Goal: Transaction & Acquisition: Purchase product/service

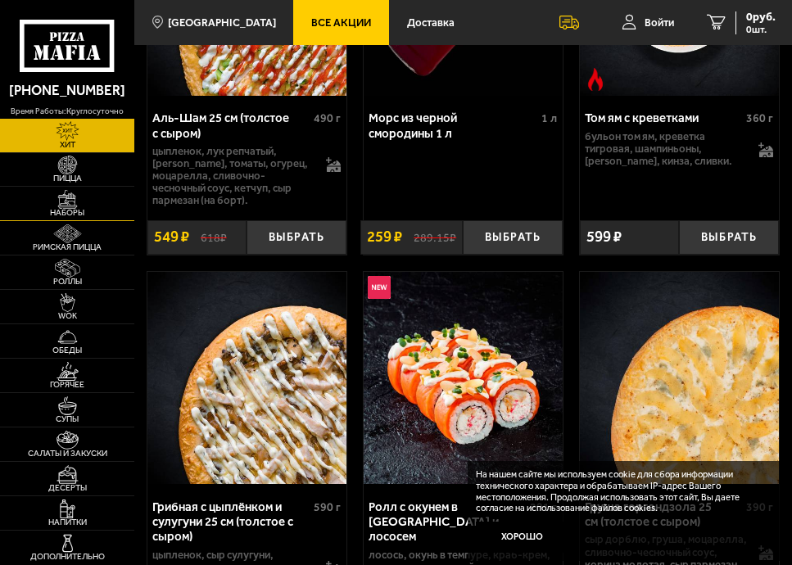
scroll to position [328, 0]
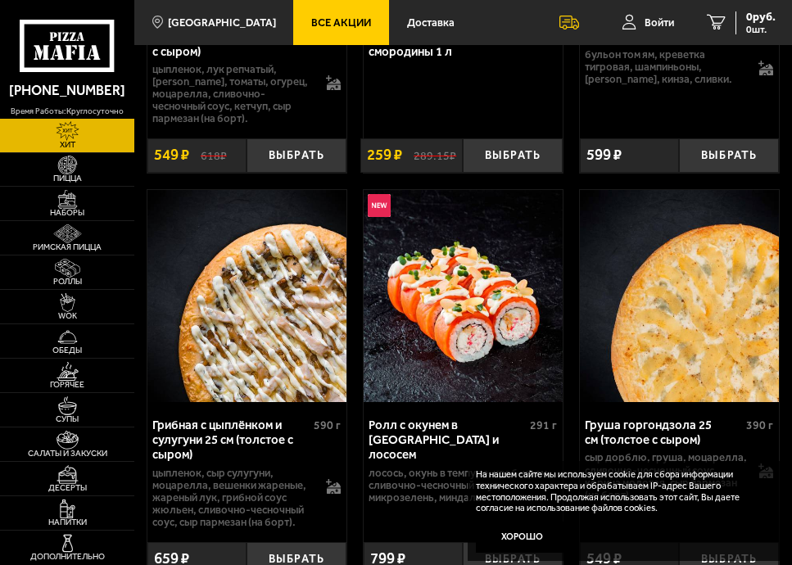
click at [68, 130] on img at bounding box center [68, 130] width 32 height 19
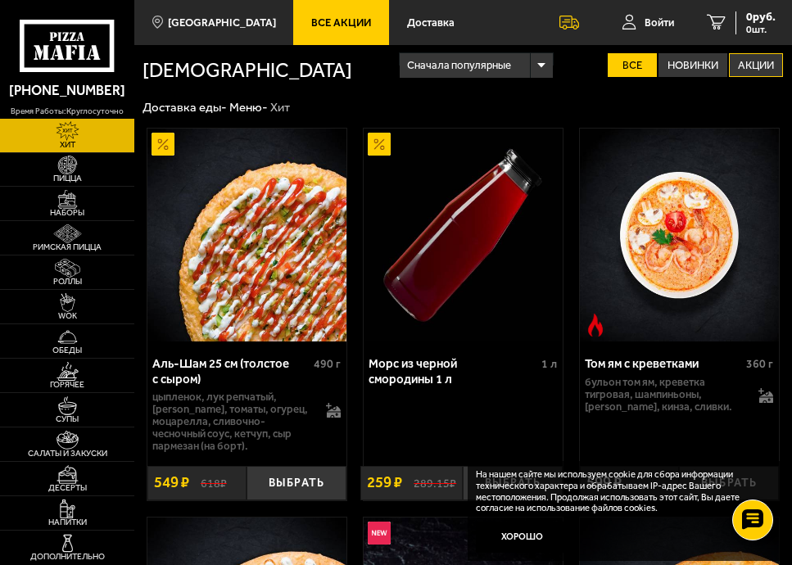
click at [742, 63] on label "Акции" at bounding box center [756, 65] width 54 height 24
click at [0, 0] on input "Акции" at bounding box center [0, 0] width 0 height 0
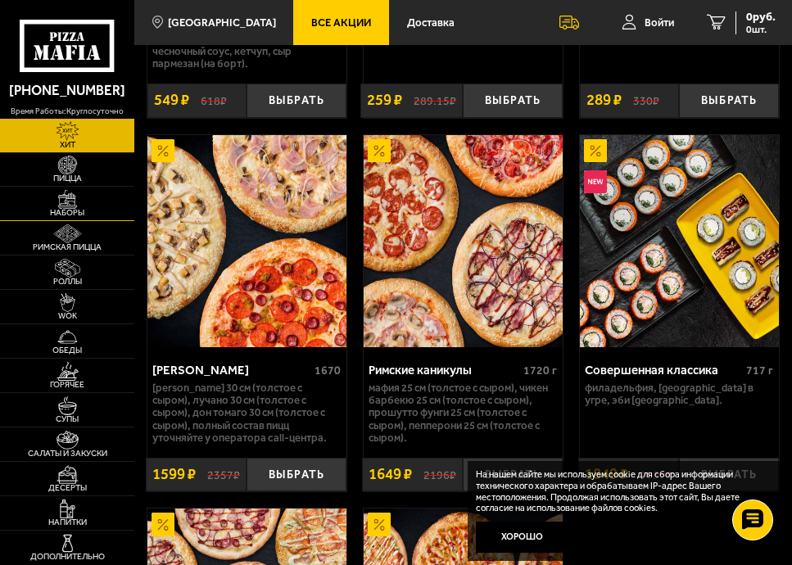
scroll to position [379, 0]
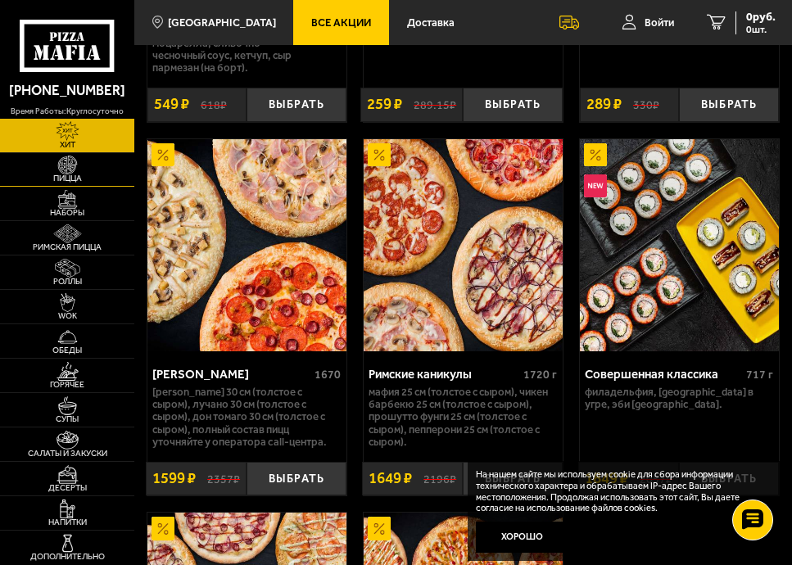
click at [75, 179] on span "Пицца" at bounding box center [67, 179] width 134 height 8
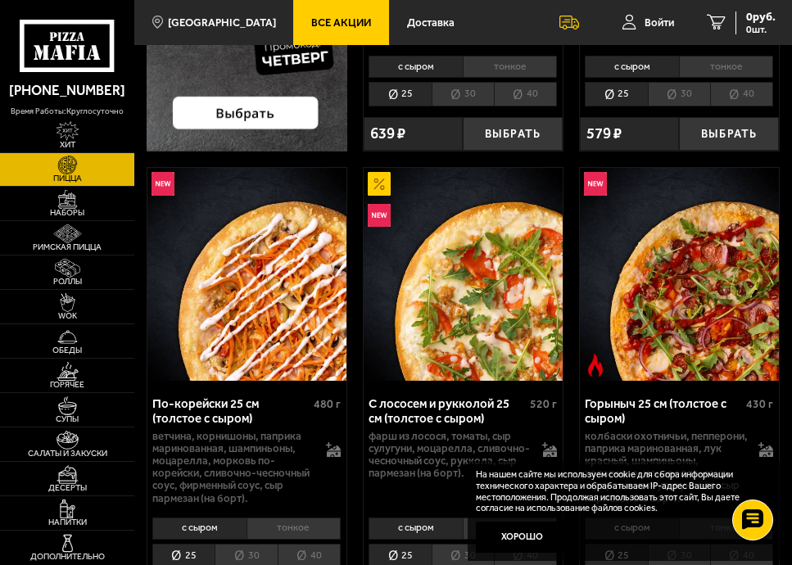
scroll to position [82, 0]
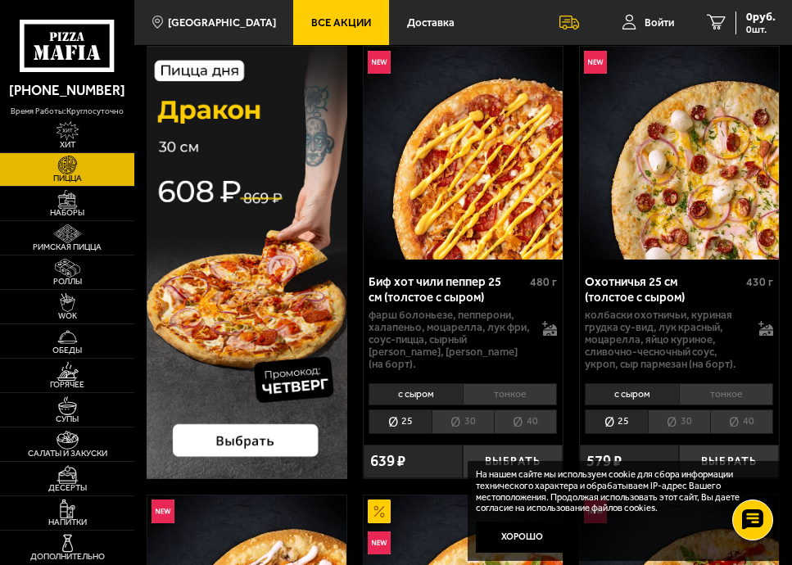
click at [295, 442] on img at bounding box center [247, 263] width 201 height 434
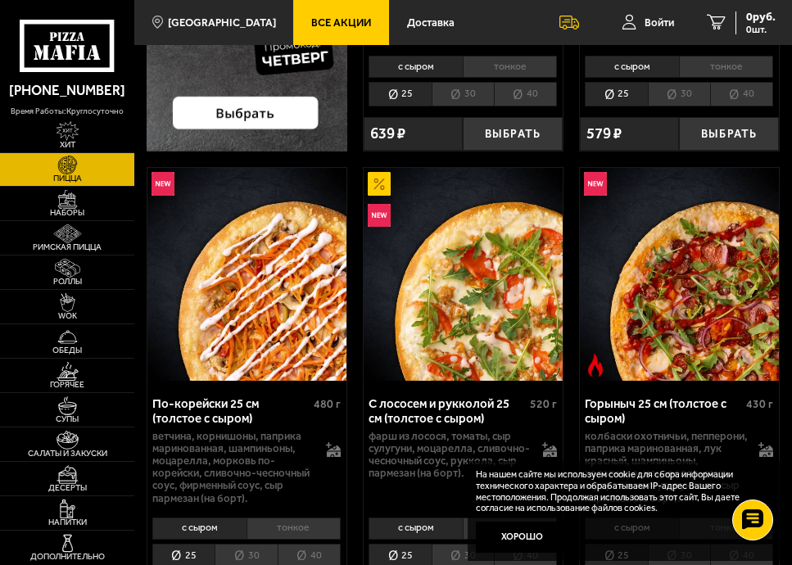
scroll to position [0, 0]
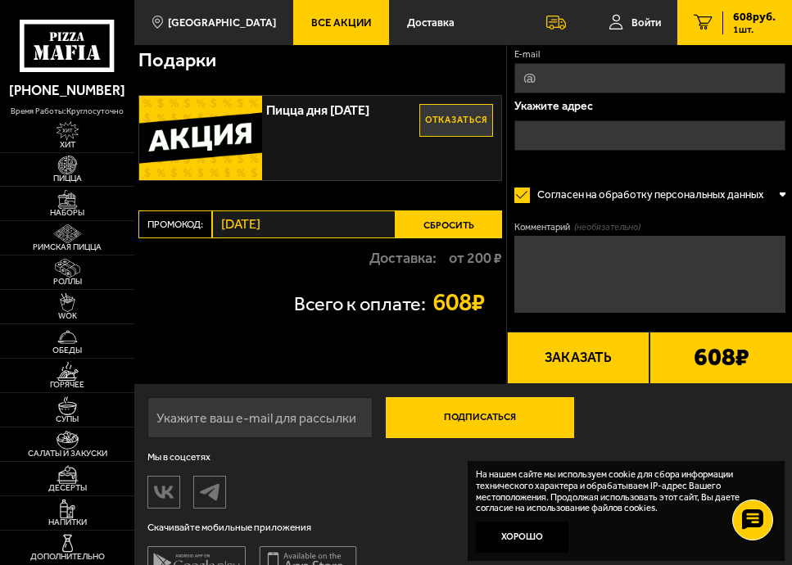
scroll to position [272, 0]
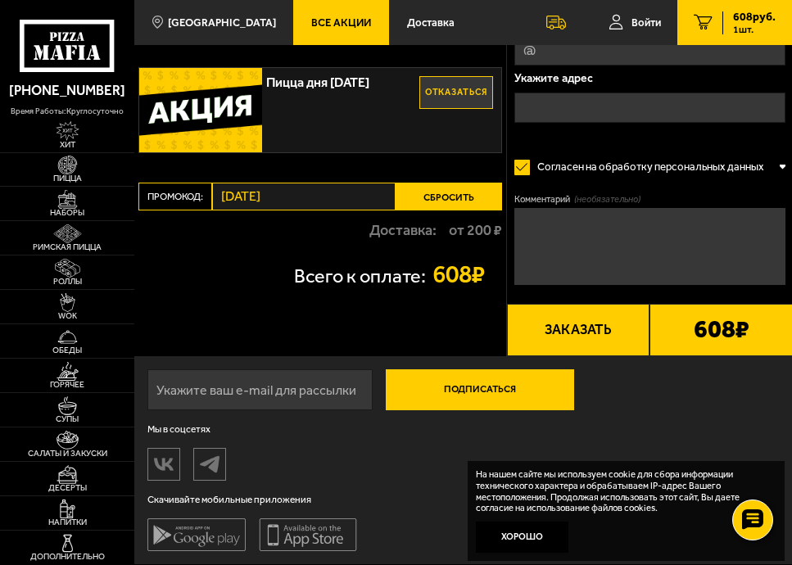
click at [699, 337] on b "608 ₽" at bounding box center [722, 330] width 56 height 27
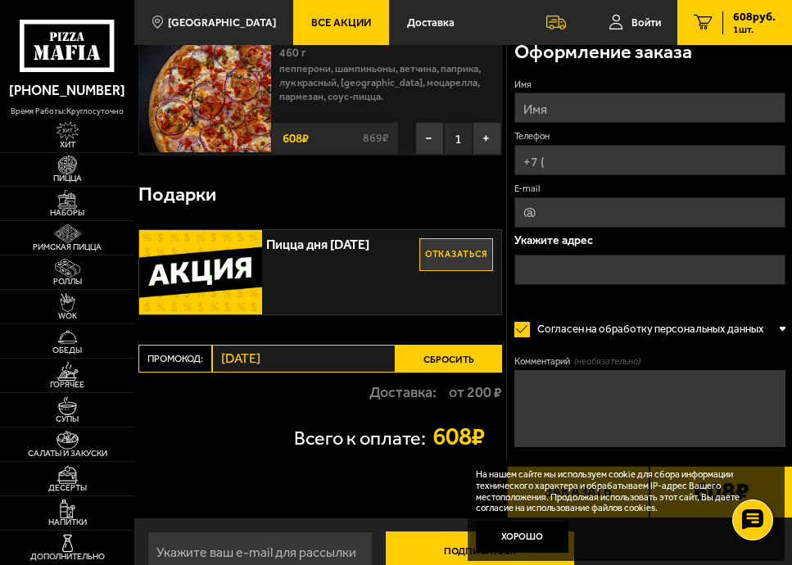
scroll to position [0, 0]
